Goal: Information Seeking & Learning: Learn about a topic

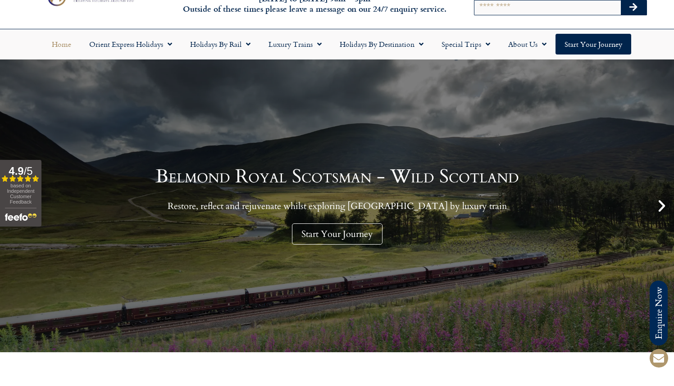
scroll to position [42, 0]
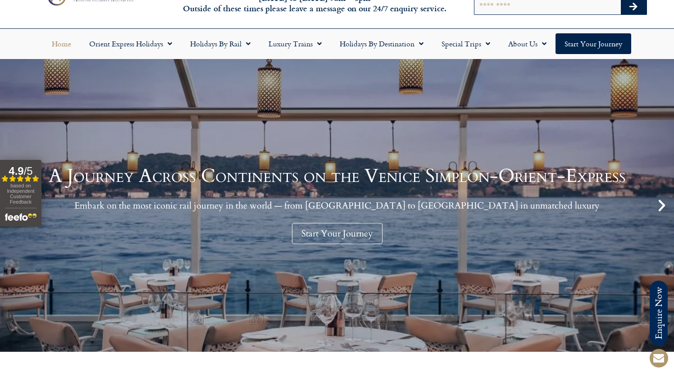
click at [662, 204] on icon "Next slide" at bounding box center [661, 205] width 15 height 15
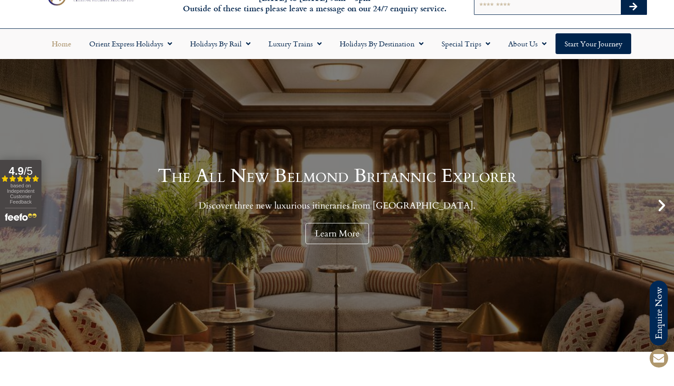
click at [662, 204] on icon "Next slide" at bounding box center [661, 205] width 15 height 15
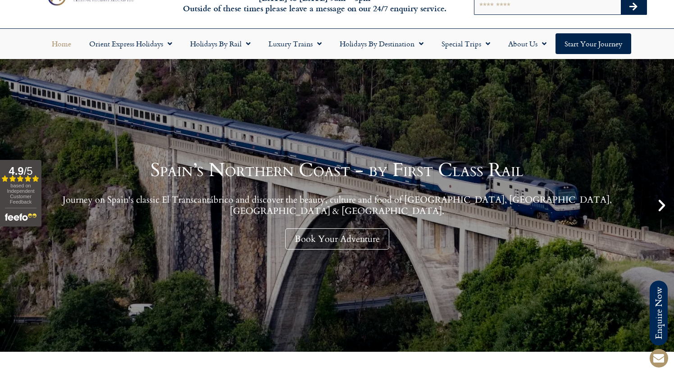
click at [662, 204] on icon "Next slide" at bounding box center [661, 205] width 15 height 15
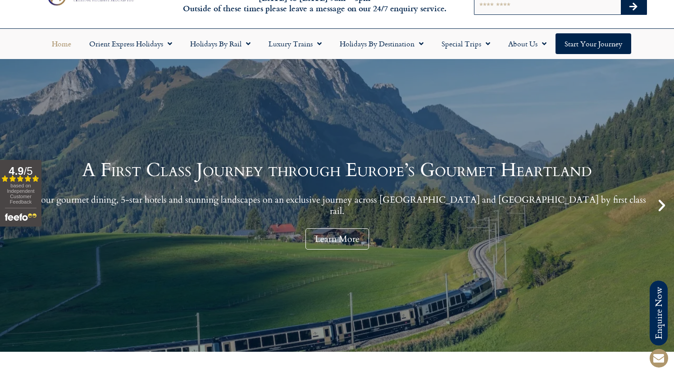
click at [662, 204] on icon "Next slide" at bounding box center [661, 205] width 15 height 15
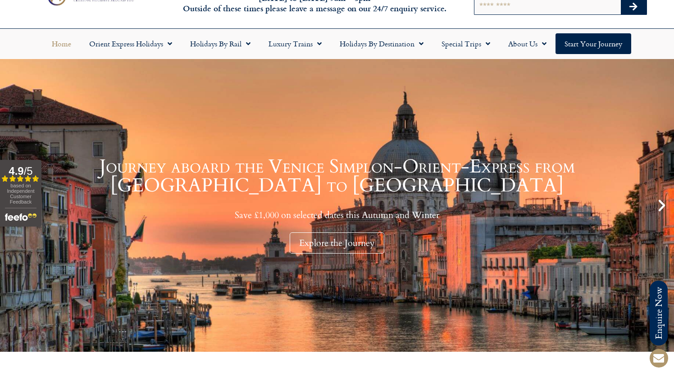
click at [662, 204] on icon "Next slide" at bounding box center [661, 205] width 15 height 15
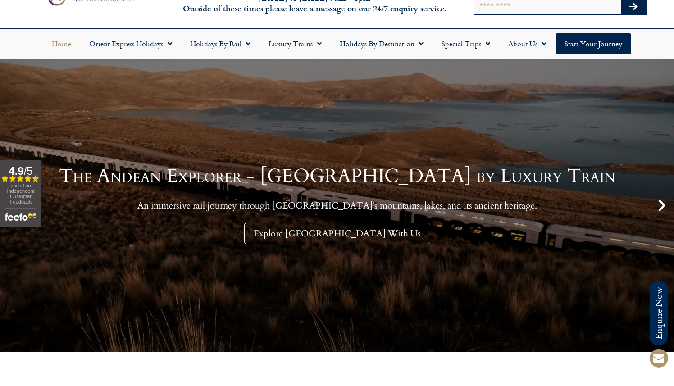
click at [662, 204] on icon "Next slide" at bounding box center [661, 205] width 15 height 15
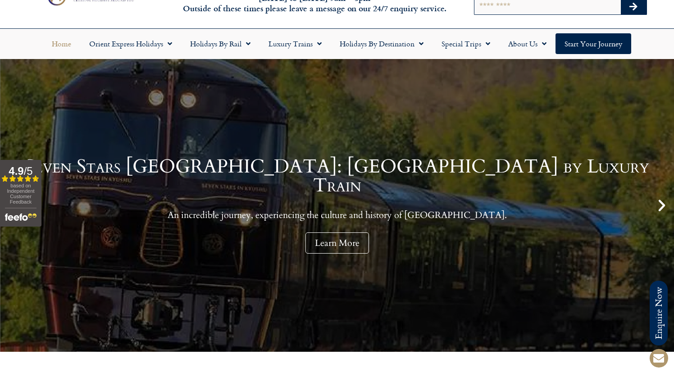
click at [662, 204] on icon "Next slide" at bounding box center [661, 205] width 15 height 15
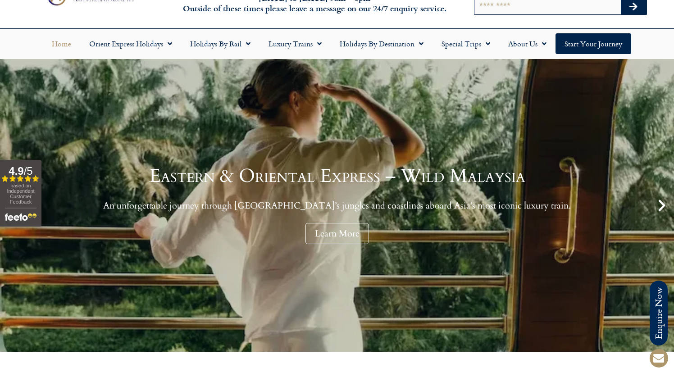
click at [662, 204] on icon "Next slide" at bounding box center [661, 205] width 15 height 15
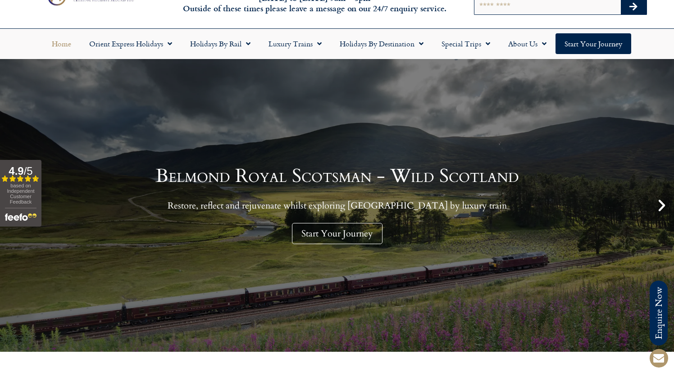
click at [662, 204] on icon "Next slide" at bounding box center [661, 205] width 15 height 15
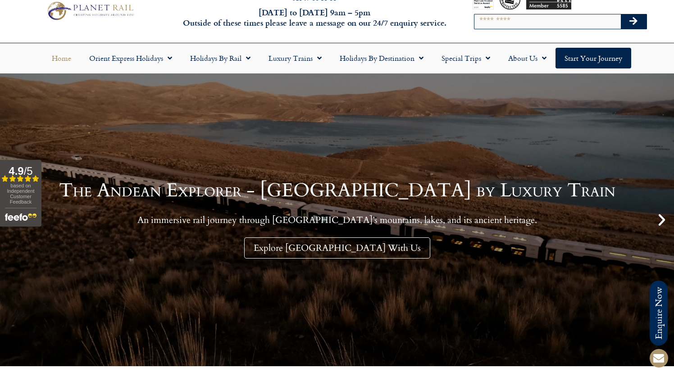
scroll to position [39, 0]
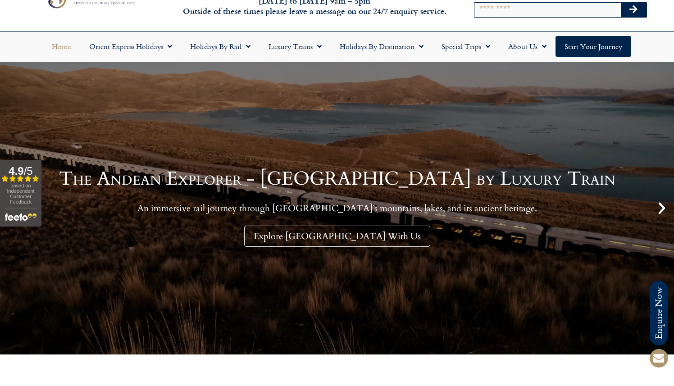
click at [663, 208] on icon "Next slide" at bounding box center [661, 207] width 15 height 15
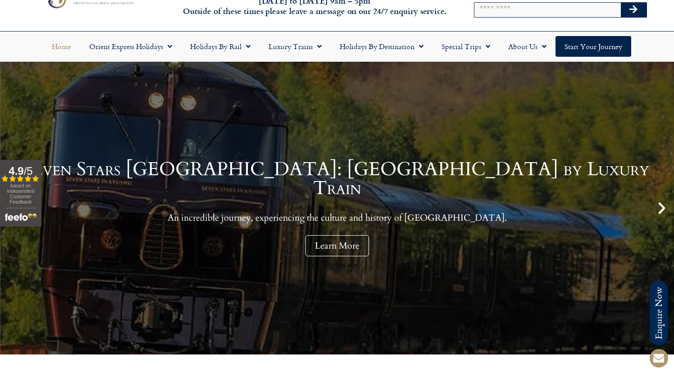
click at [663, 208] on icon "Next slide" at bounding box center [661, 207] width 15 height 15
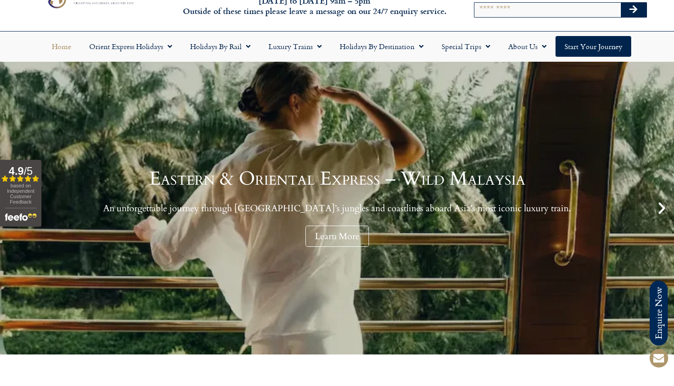
click at [663, 208] on icon "Next slide" at bounding box center [661, 207] width 15 height 15
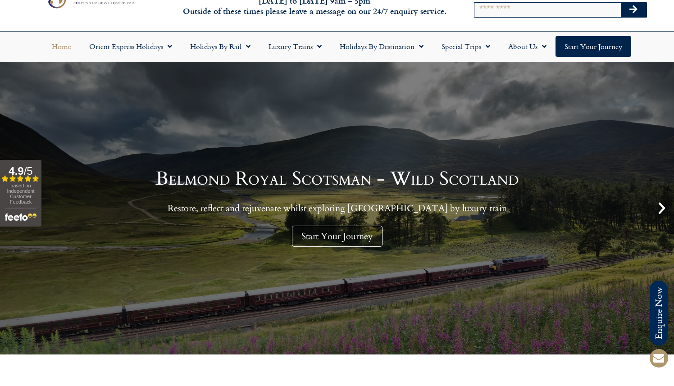
click at [663, 208] on icon "Next slide" at bounding box center [661, 207] width 15 height 15
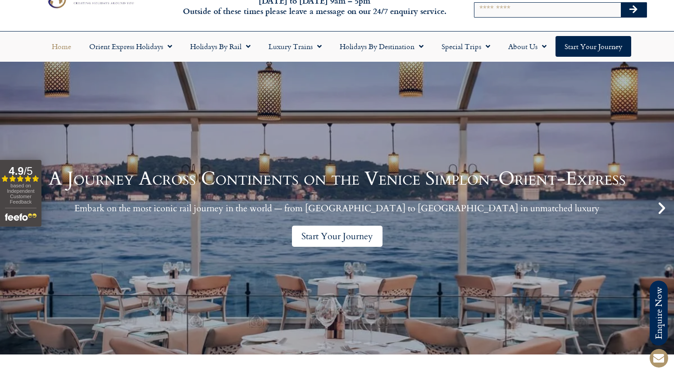
click at [334, 237] on link "Start Your Journey" at bounding box center [337, 236] width 90 height 21
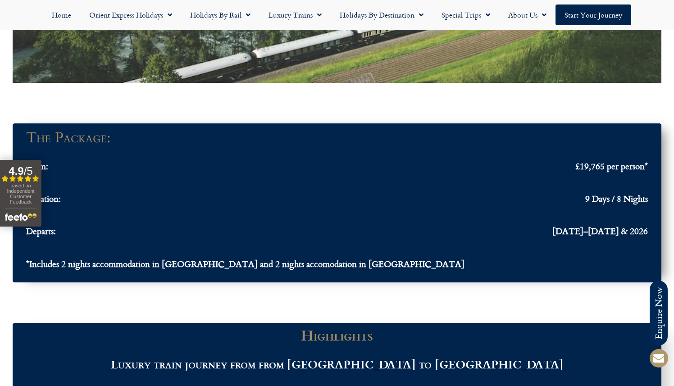
scroll to position [808, 0]
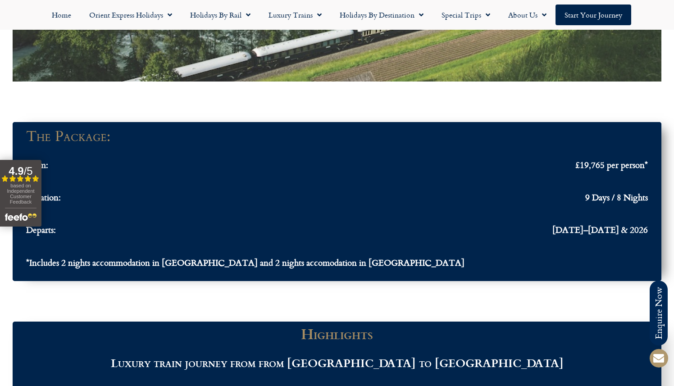
drag, startPoint x: 6, startPoint y: 162, endPoint x: -7, endPoint y: 88, distance: 75.4
drag, startPoint x: 33, startPoint y: 196, endPoint x: 28, endPoint y: 225, distance: 29.2
click at [28, 225] on button "4.9 / 5 Filled star Filled star Filled star Filled star Partial star based on I…" at bounding box center [20, 193] width 41 height 67
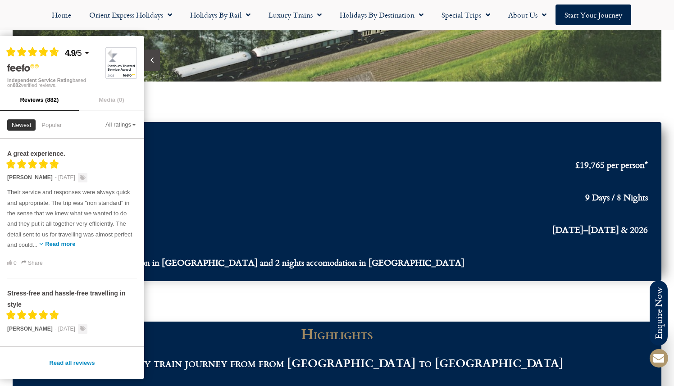
click at [28, 225] on span "Their service and responses were always quick and appropriate. The trip was "no…" at bounding box center [69, 218] width 125 height 59
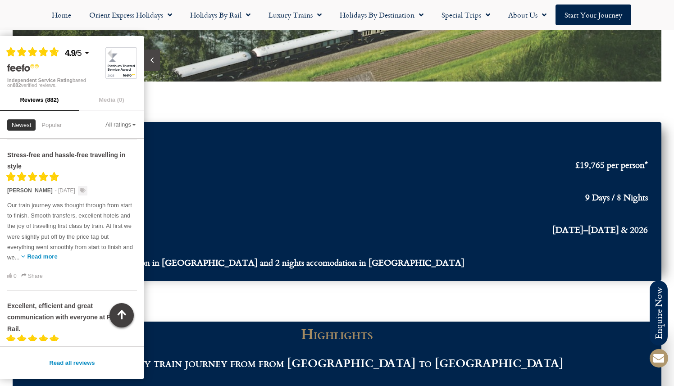
scroll to position [159, 0]
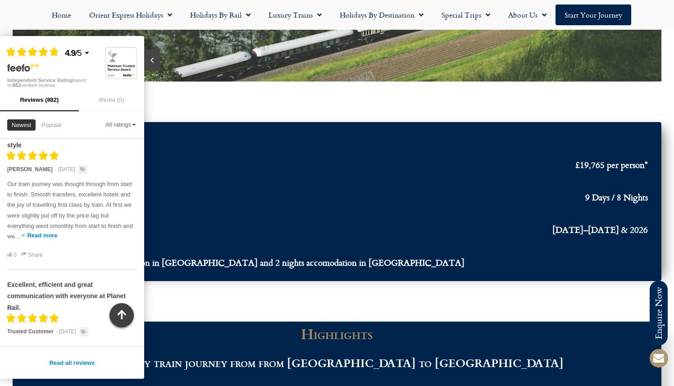
click at [124, 309] on icon "button" at bounding box center [121, 315] width 13 height 13
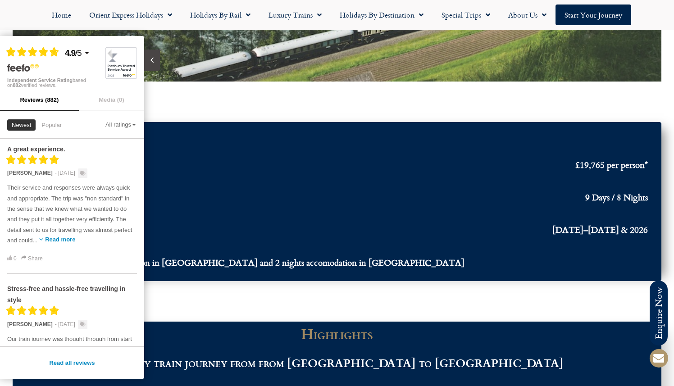
scroll to position [0, 0]
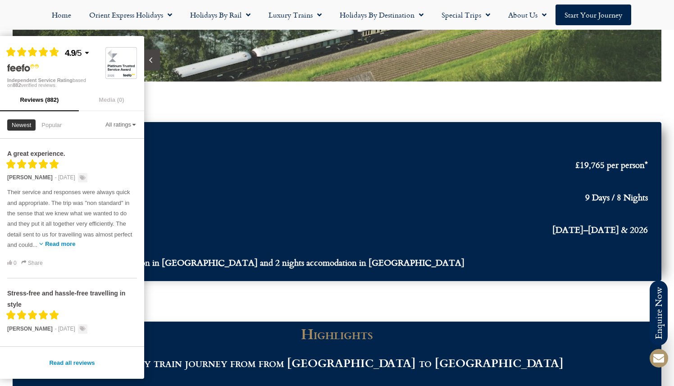
click at [150, 59] on icon "Close slideout" at bounding box center [150, 60] width 9 height 9
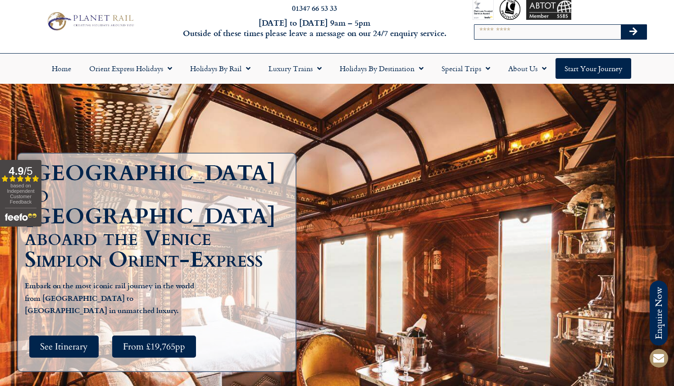
scroll to position [18, 0]
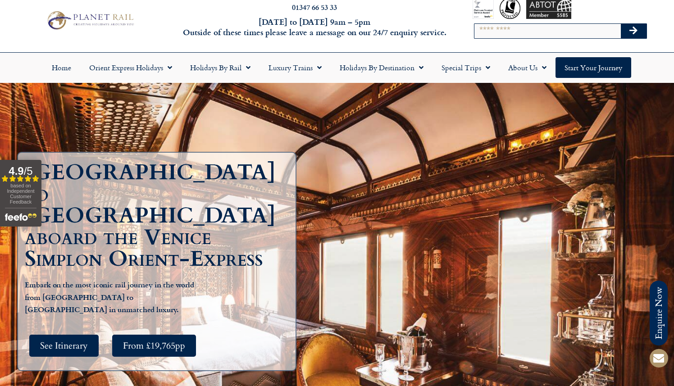
click at [92, 14] on img at bounding box center [90, 20] width 92 height 23
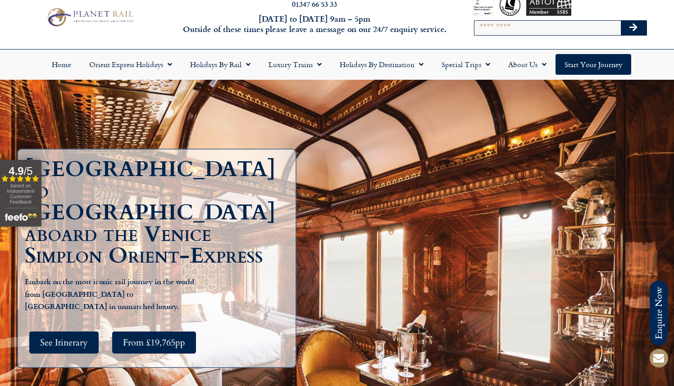
scroll to position [20, 0]
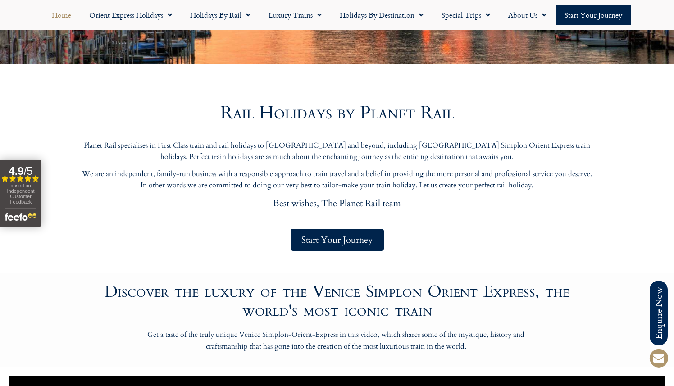
scroll to position [363, 0]
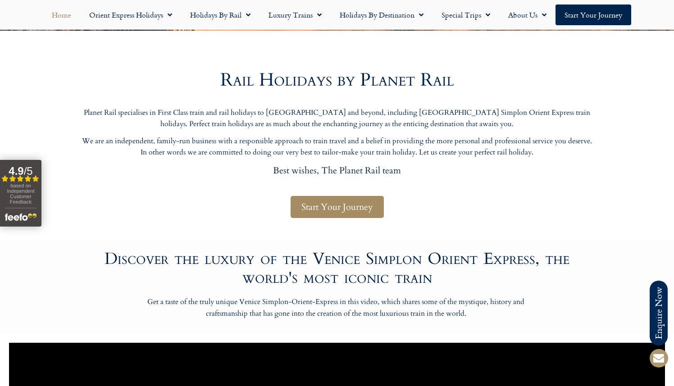
click at [330, 204] on span "Start Your Journey" at bounding box center [337, 206] width 72 height 11
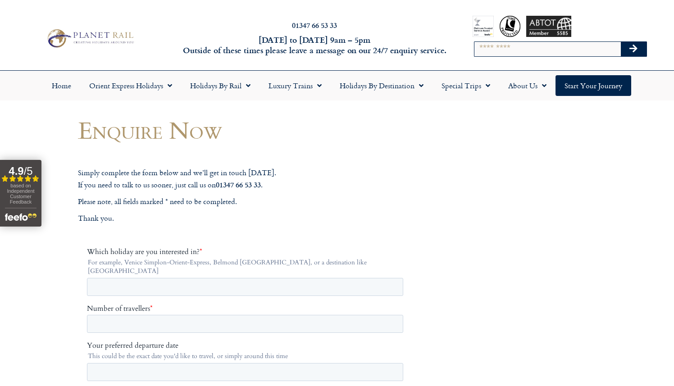
click at [103, 37] on img at bounding box center [90, 38] width 92 height 23
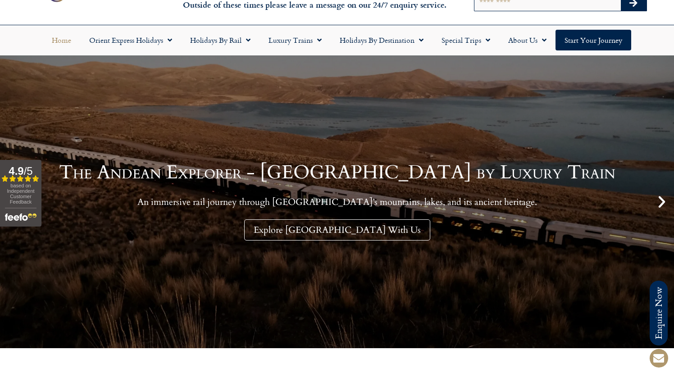
scroll to position [37, 0]
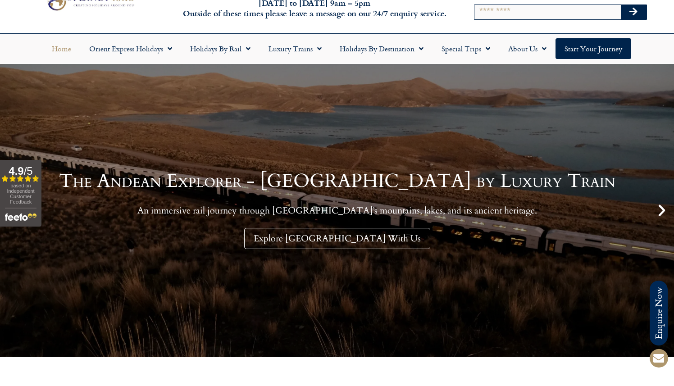
click at [664, 210] on icon "Next slide" at bounding box center [661, 210] width 15 height 15
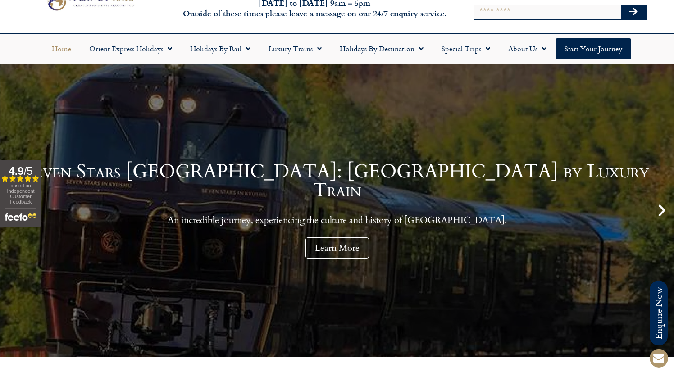
click at [664, 210] on icon "Next slide" at bounding box center [661, 210] width 15 height 15
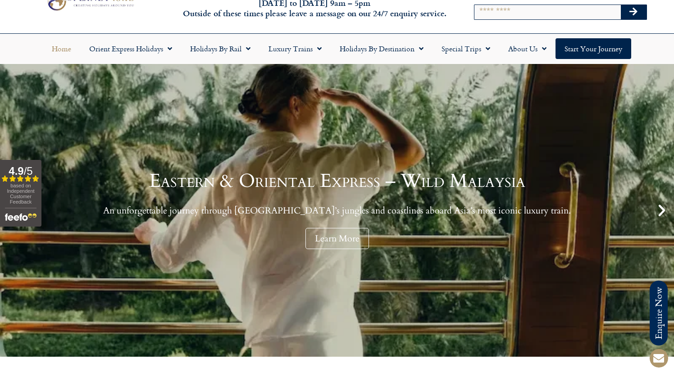
click at [664, 210] on icon "Next slide" at bounding box center [661, 210] width 15 height 15
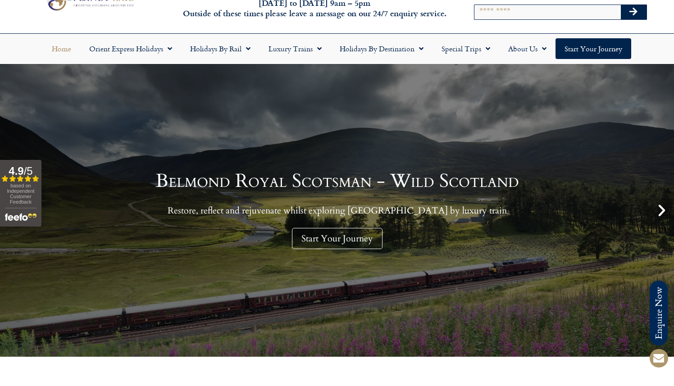
click at [664, 210] on icon "Next slide" at bounding box center [661, 210] width 15 height 15
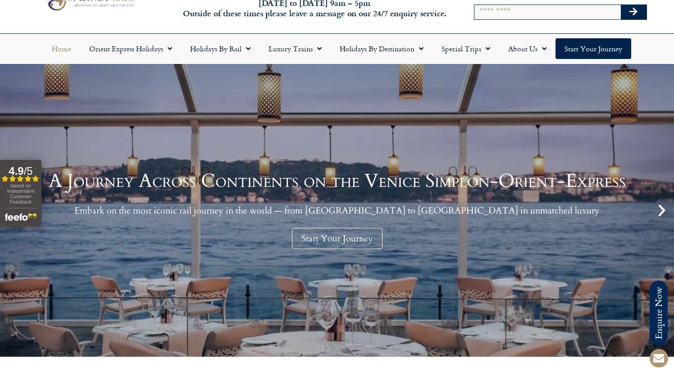
click at [658, 207] on icon "Next slide" at bounding box center [661, 210] width 15 height 15
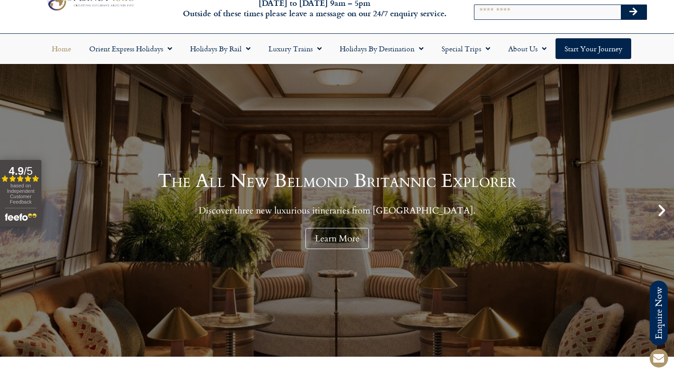
click at [661, 206] on icon "Next slide" at bounding box center [661, 210] width 15 height 15
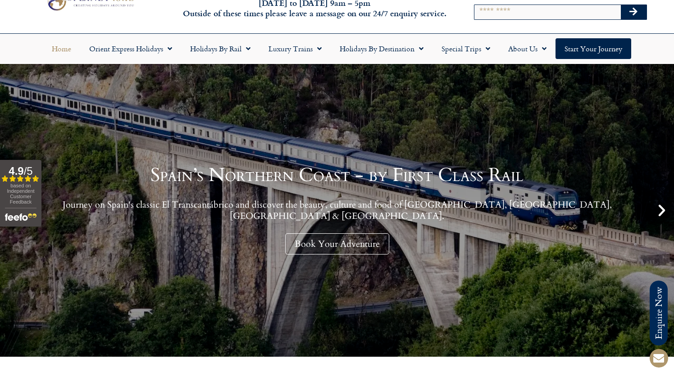
click at [664, 210] on icon "Next slide" at bounding box center [661, 210] width 15 height 15
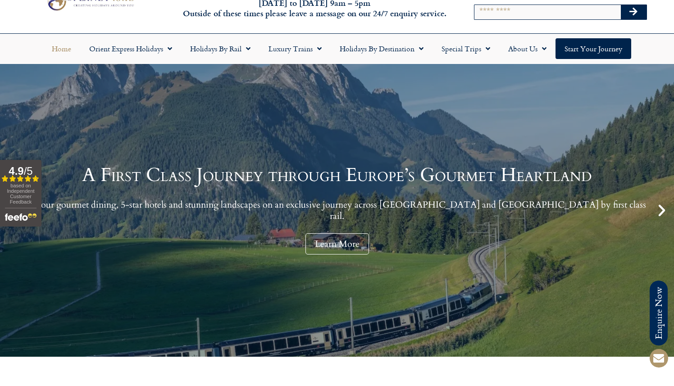
click at [664, 210] on icon "Next slide" at bounding box center [661, 210] width 15 height 15
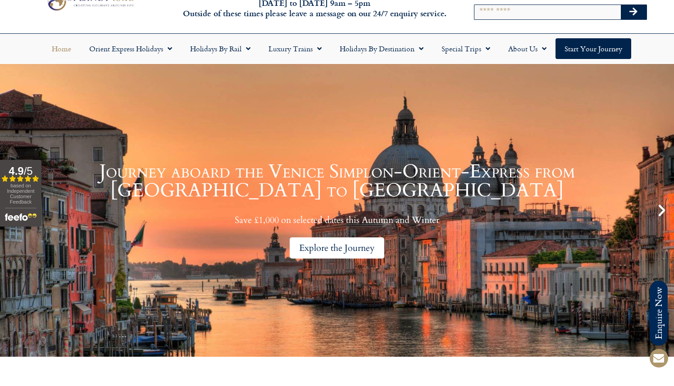
click at [365, 237] on div "Explore the Journey" at bounding box center [337, 247] width 95 height 21
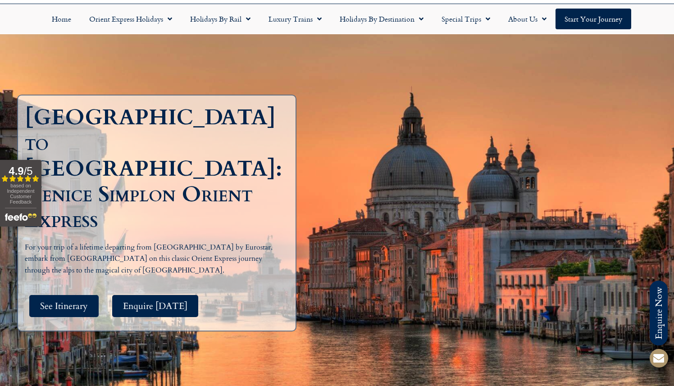
scroll to position [67, 0]
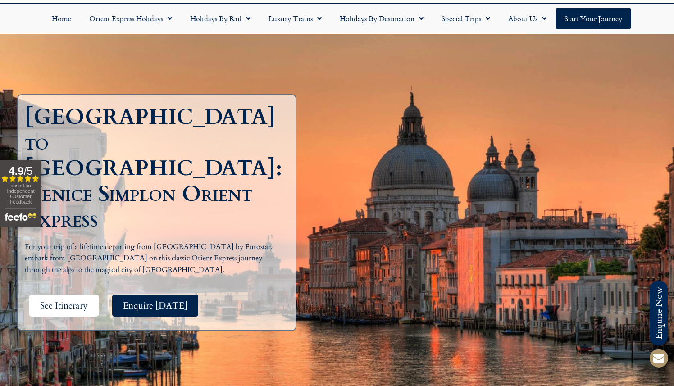
click at [84, 300] on span "See Itinerary" at bounding box center [64, 305] width 48 height 11
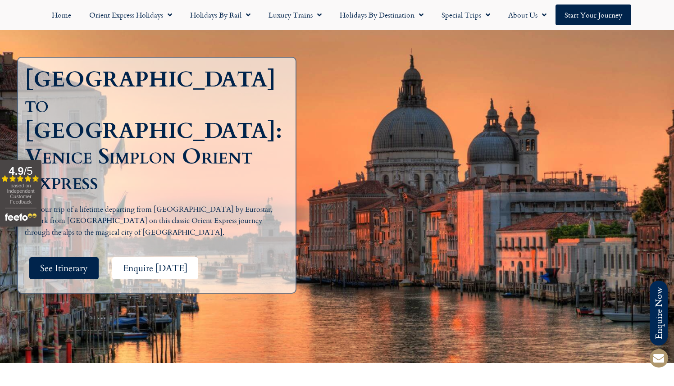
click at [146, 262] on span "Enquire Today" at bounding box center [155, 267] width 64 height 11
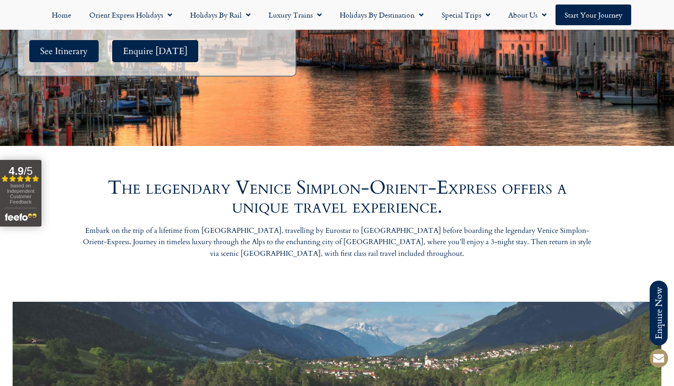
scroll to position [286, 0]
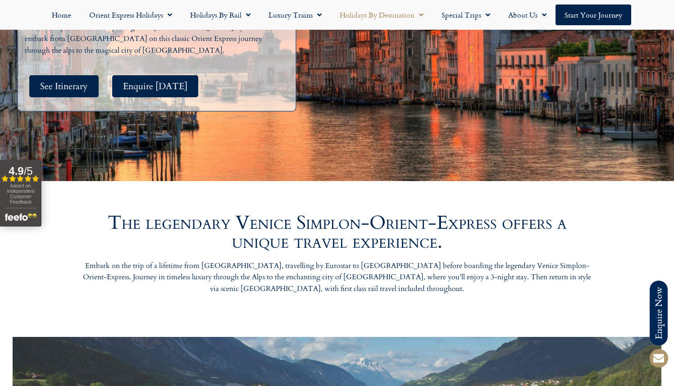
click at [418, 14] on span "Menu" at bounding box center [418, 15] width 9 height 16
click at [421, 15] on span "Menu" at bounding box center [418, 15] width 9 height 16
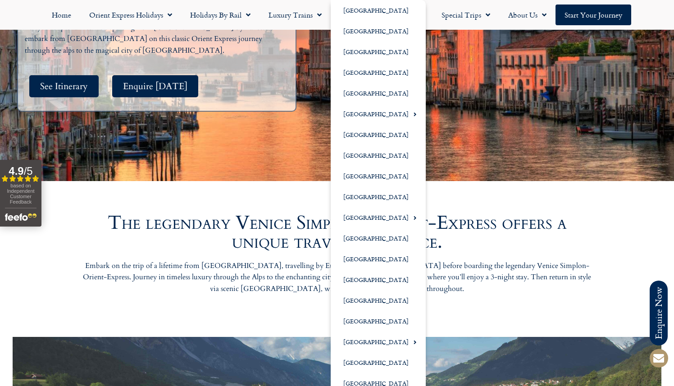
click at [422, 12] on span "Menu" at bounding box center [418, 15] width 9 height 16
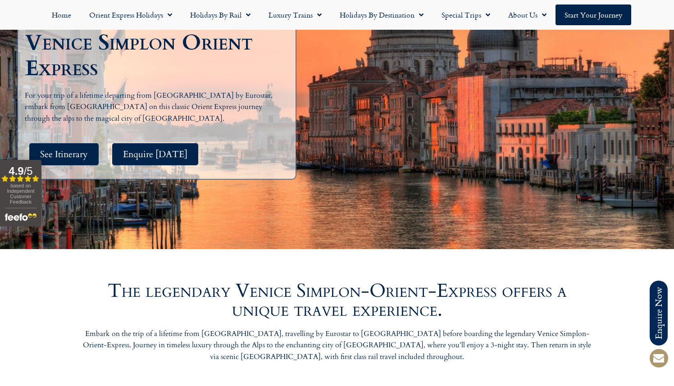
scroll to position [195, 0]
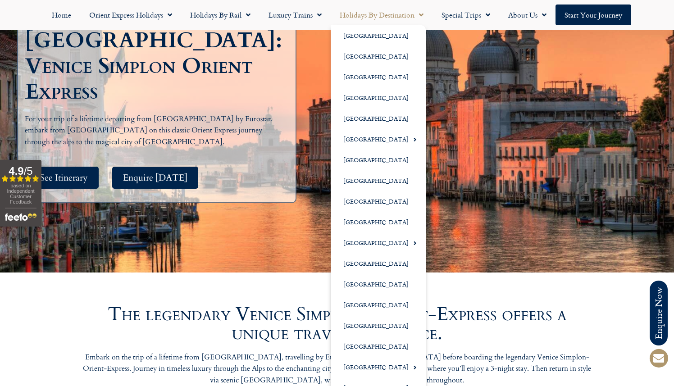
click at [423, 18] on link "Holidays by Destination" at bounding box center [381, 15] width 102 height 21
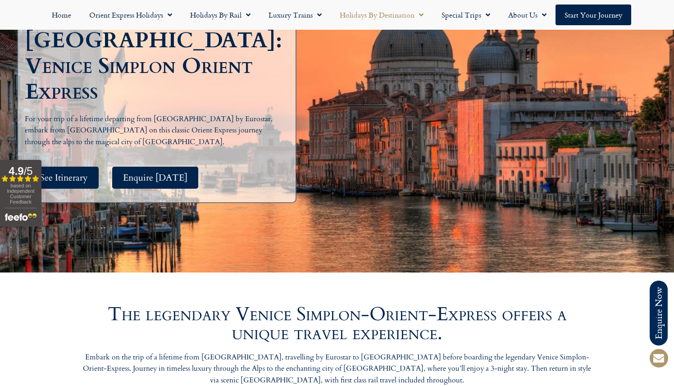
click at [423, 18] on link "Holidays by Destination" at bounding box center [381, 15] width 102 height 21
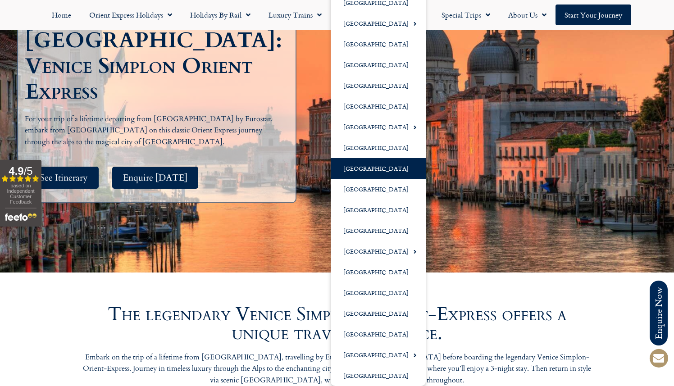
click at [375, 169] on link "[GEOGRAPHIC_DATA]" at bounding box center [377, 168] width 95 height 21
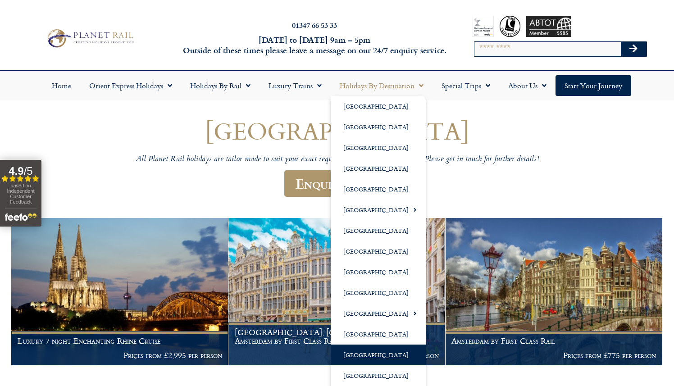
click at [386, 86] on link "Holidays by Destination" at bounding box center [381, 85] width 102 height 21
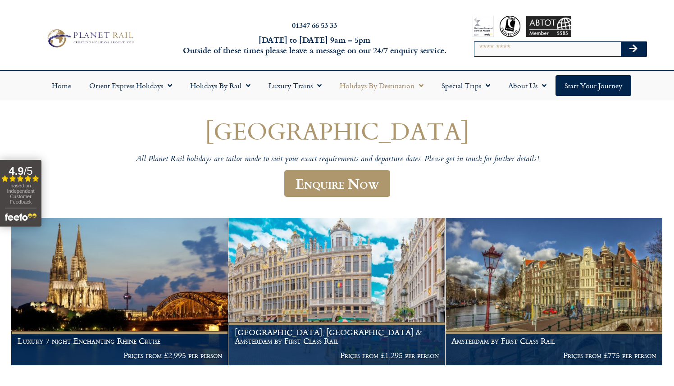
click at [386, 86] on link "Holidays by Destination" at bounding box center [381, 85] width 102 height 21
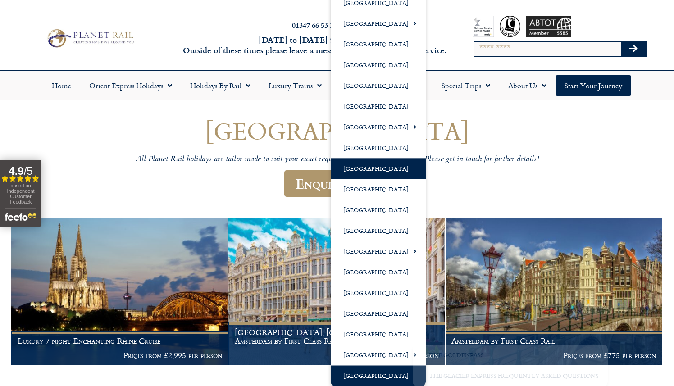
click at [366, 373] on link "[GEOGRAPHIC_DATA]" at bounding box center [377, 375] width 95 height 21
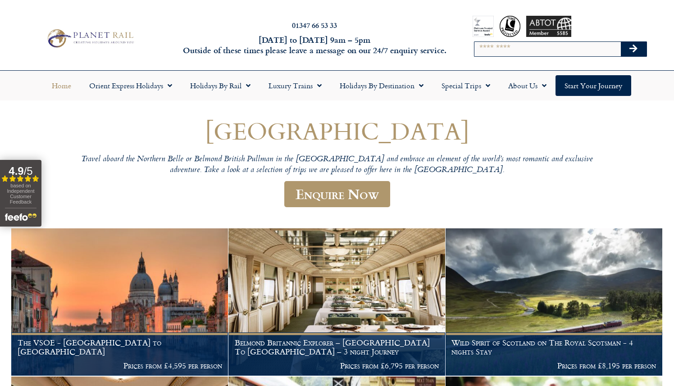
click at [61, 84] on link "Home" at bounding box center [61, 85] width 37 height 21
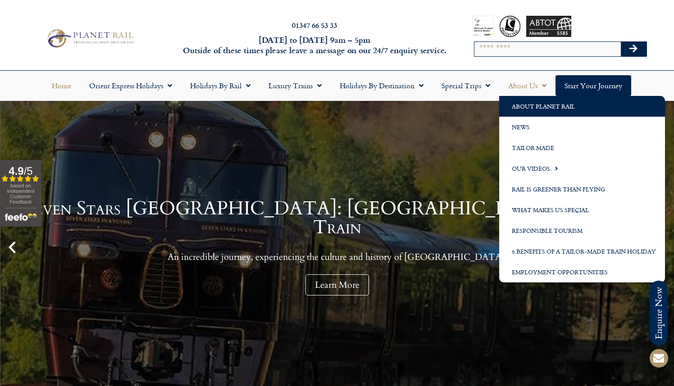
click at [535, 102] on link "About Planet Rail" at bounding box center [582, 106] width 166 height 21
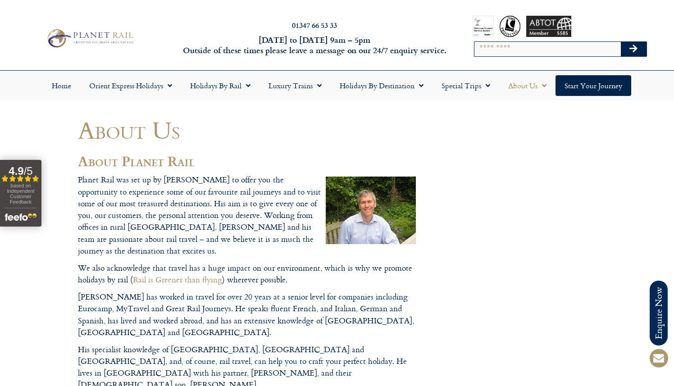
click at [59, 80] on link "Home" at bounding box center [61, 85] width 37 height 21
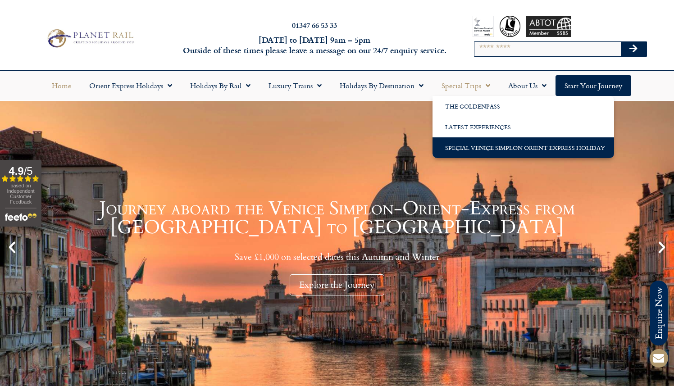
click at [537, 148] on link "Special Venice Simplon Orient Express Holiday" at bounding box center [522, 147] width 181 height 21
